Goal: Find specific page/section

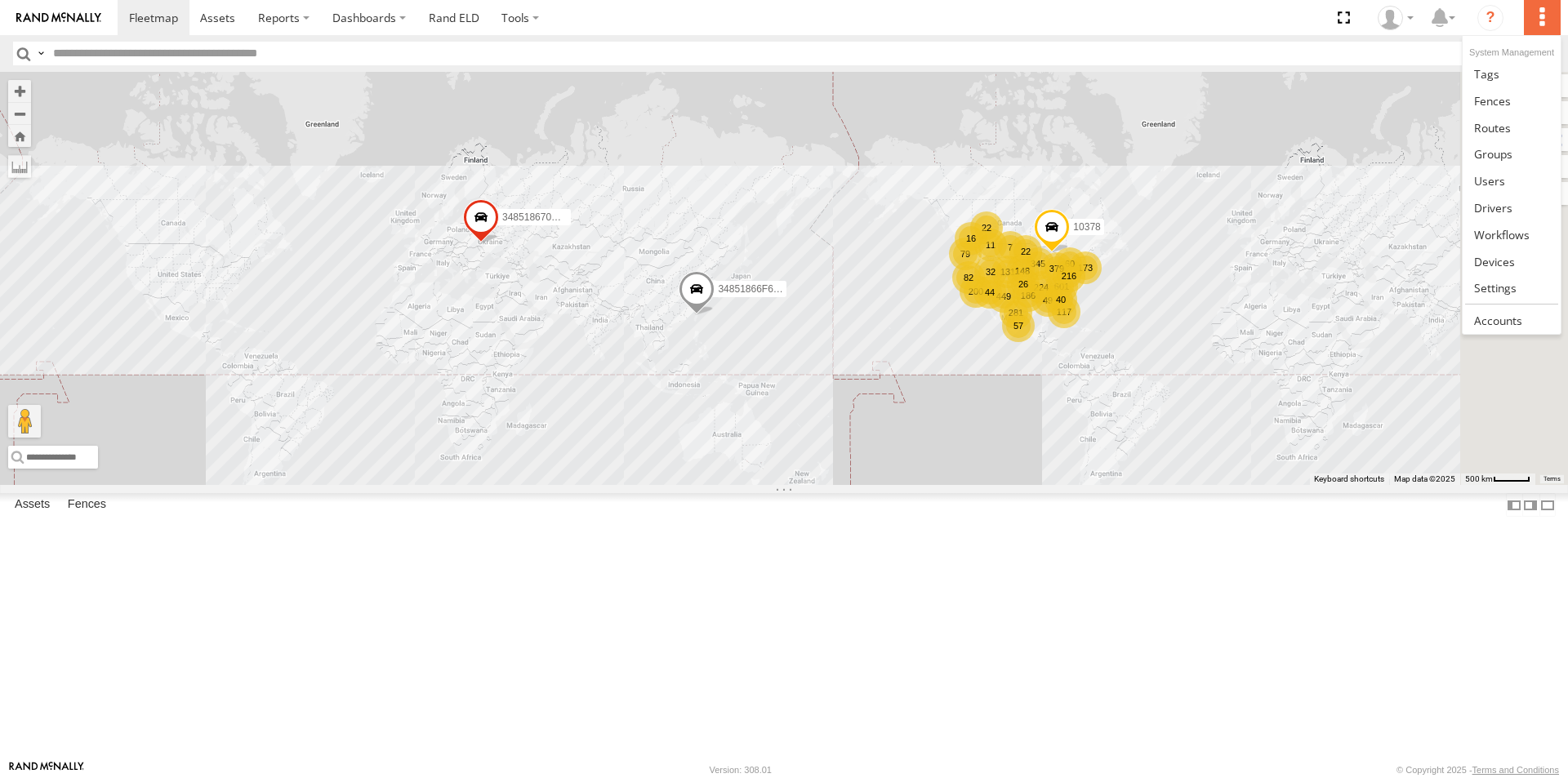
click at [1553, 21] on label at bounding box center [1542, 18] width 36 height 35
click at [1506, 263] on span at bounding box center [1494, 262] width 41 height 16
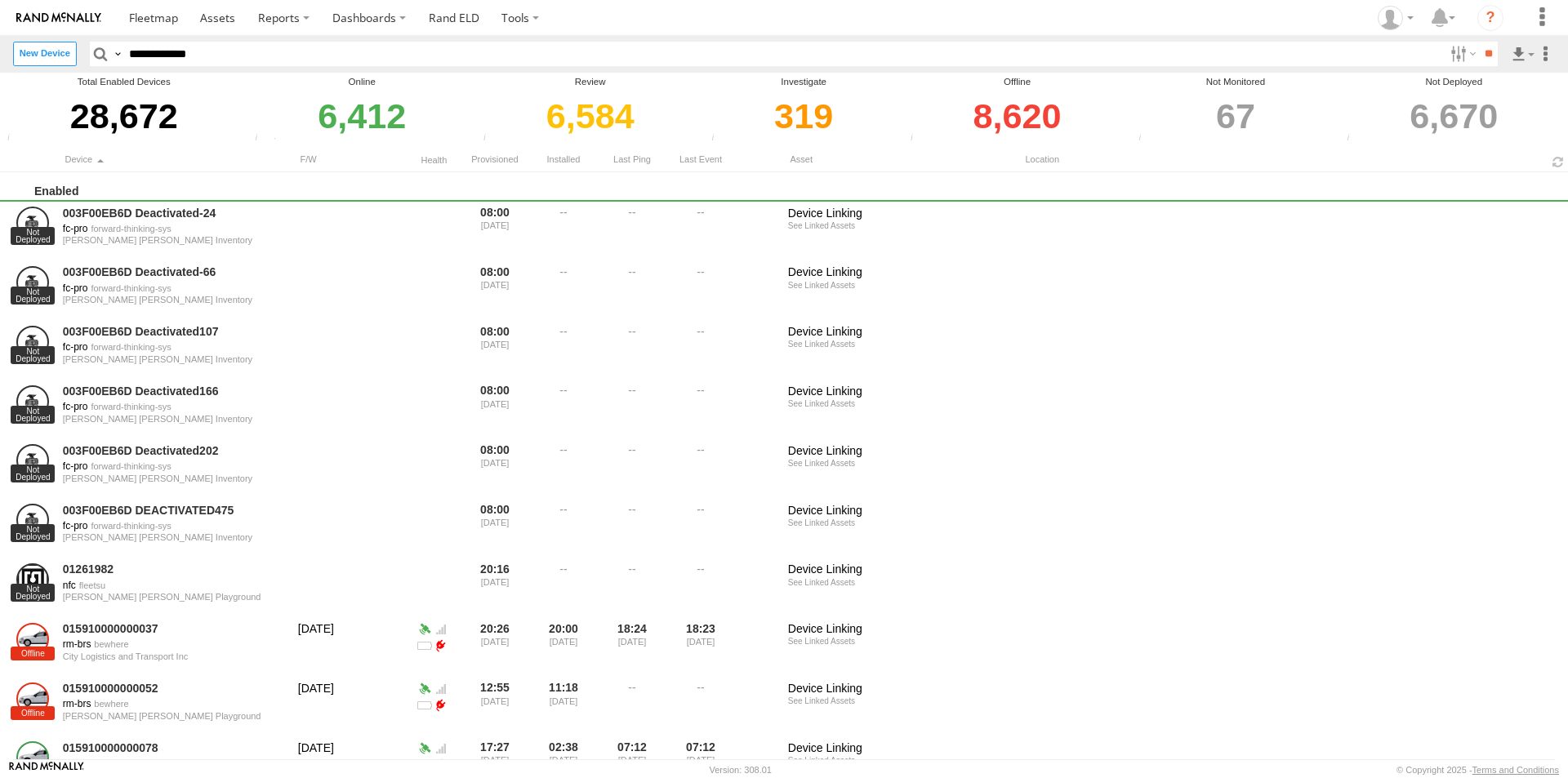
type input "**********"
click at [1479, 41] on input "**" at bounding box center [1488, 53] width 19 height 24
